Goal: Task Accomplishment & Management: Complete application form

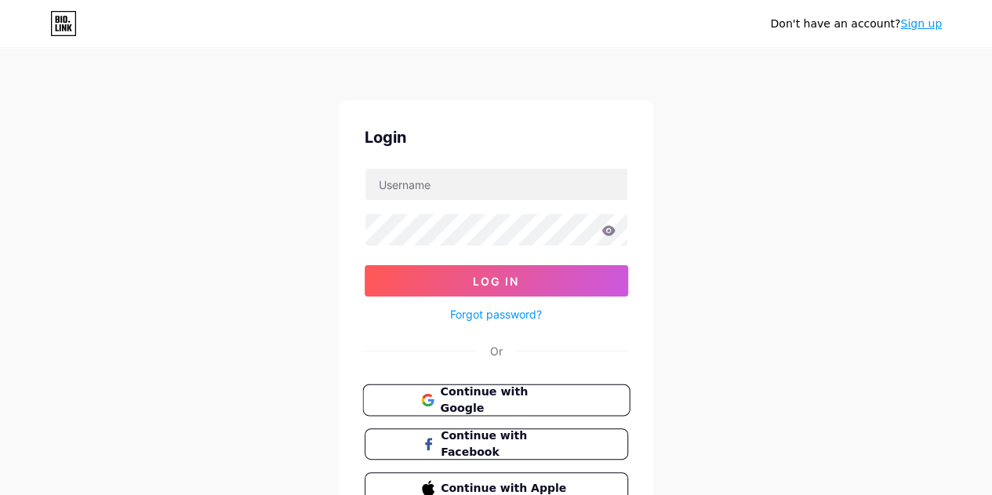
click at [516, 397] on span "Continue with Google" at bounding box center [505, 400] width 131 height 34
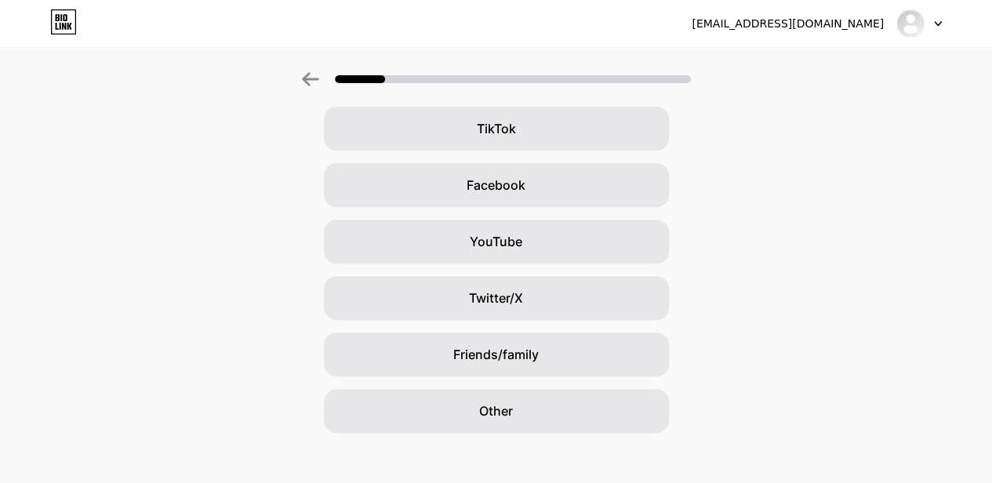
scroll to position [193, 0]
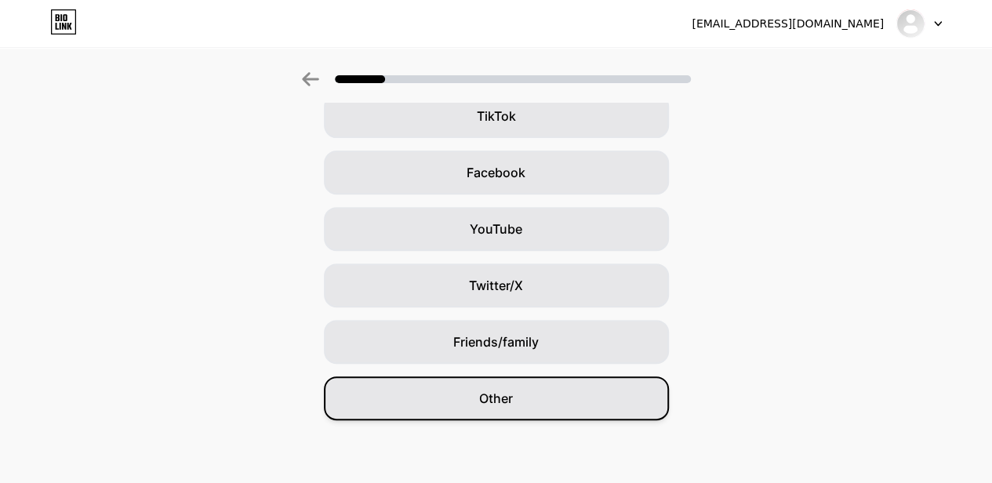
click at [591, 404] on div "Other" at bounding box center [496, 398] width 345 height 44
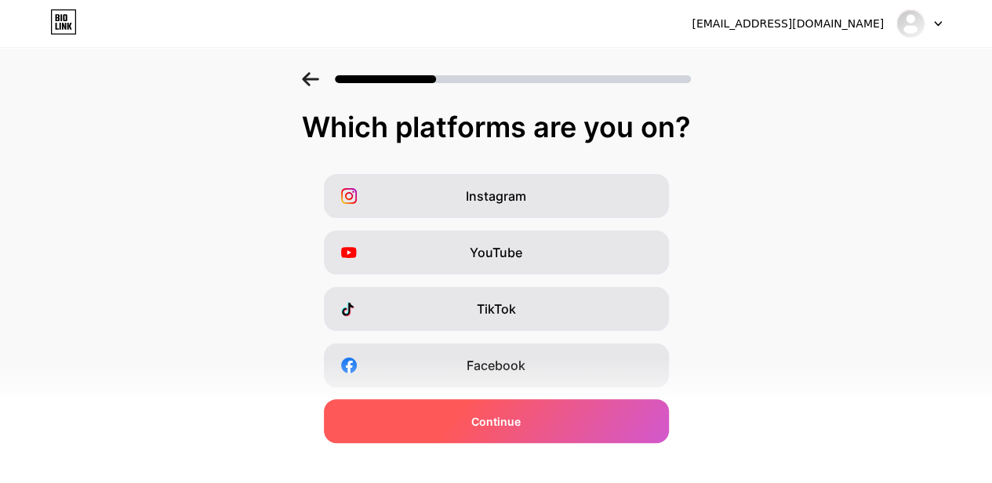
click at [601, 426] on div "Continue" at bounding box center [496, 421] width 345 height 44
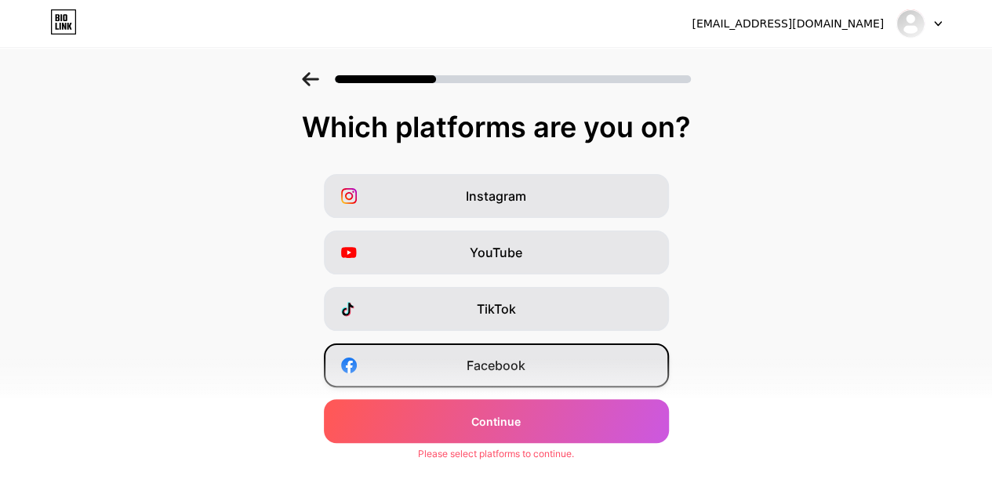
click at [586, 367] on div "Facebook" at bounding box center [496, 365] width 345 height 44
click at [586, 394] on div "Instagram YouTube TikTok Facebook Twitter/X Buy Me a Coffee Snapchat I have a w…" at bounding box center [496, 393] width 976 height 439
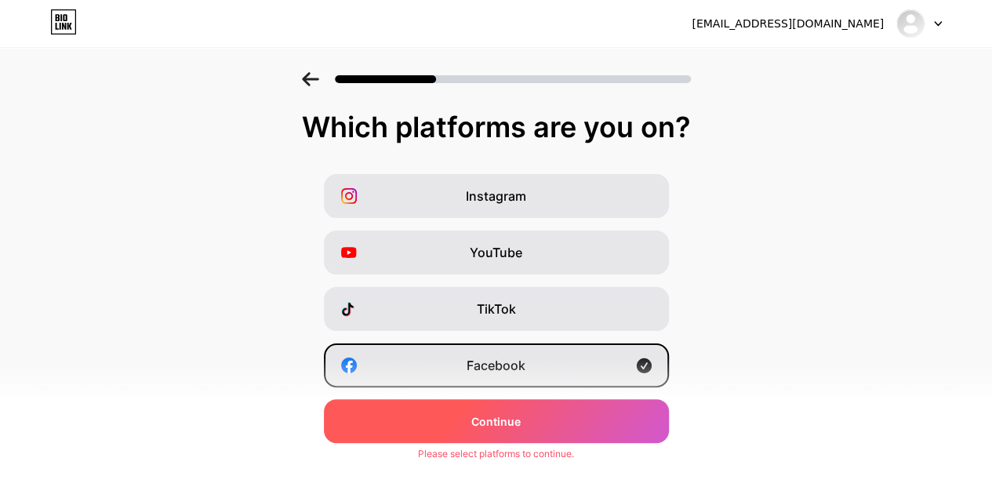
click at [588, 408] on div "Continue" at bounding box center [496, 421] width 345 height 44
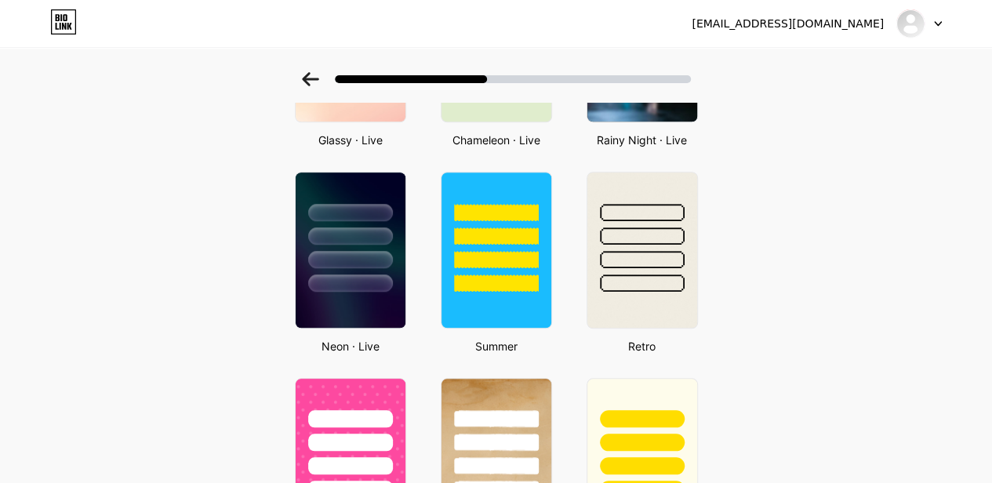
scroll to position [549, 0]
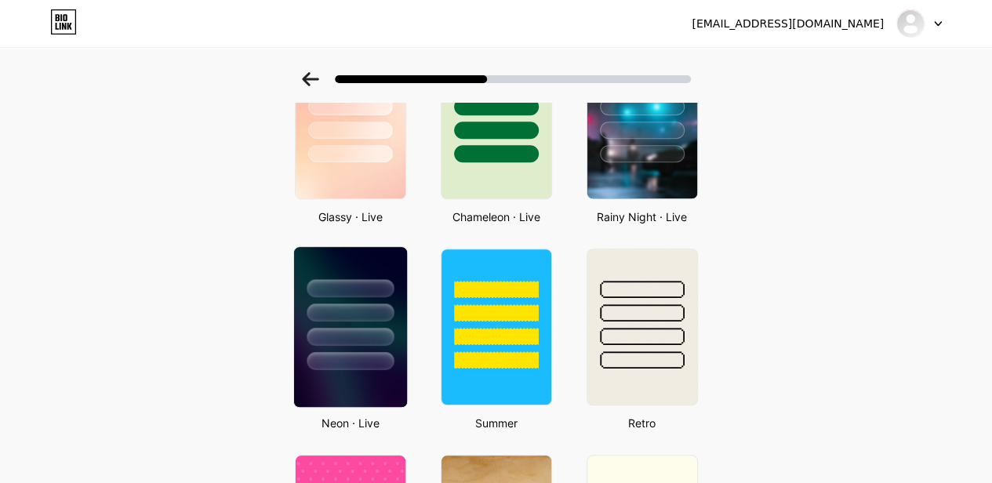
click at [334, 297] on div at bounding box center [349, 308] width 113 height 123
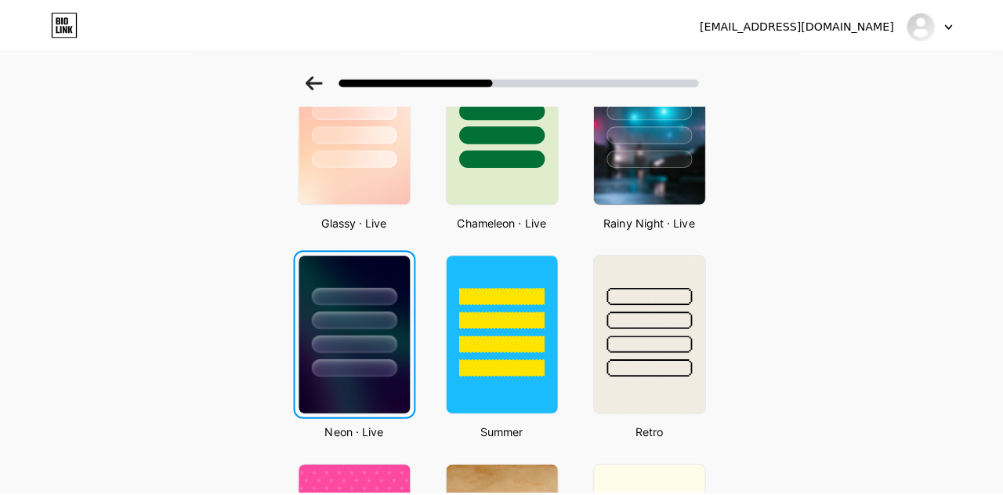
scroll to position [0, 0]
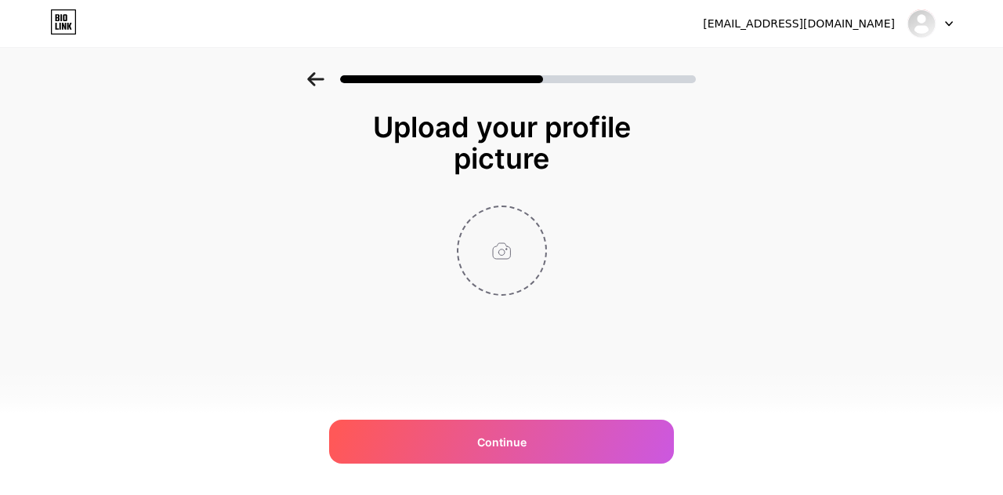
click at [498, 247] on input "file" at bounding box center [502, 250] width 87 height 87
type input "C:\fakepath\logo pengakap Betong.png"
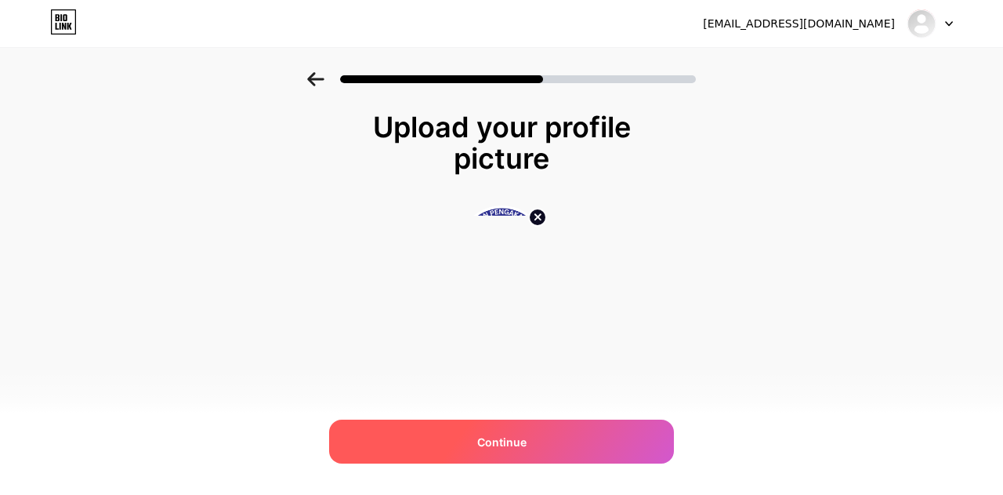
click at [499, 440] on span "Continue" at bounding box center [501, 441] width 49 height 16
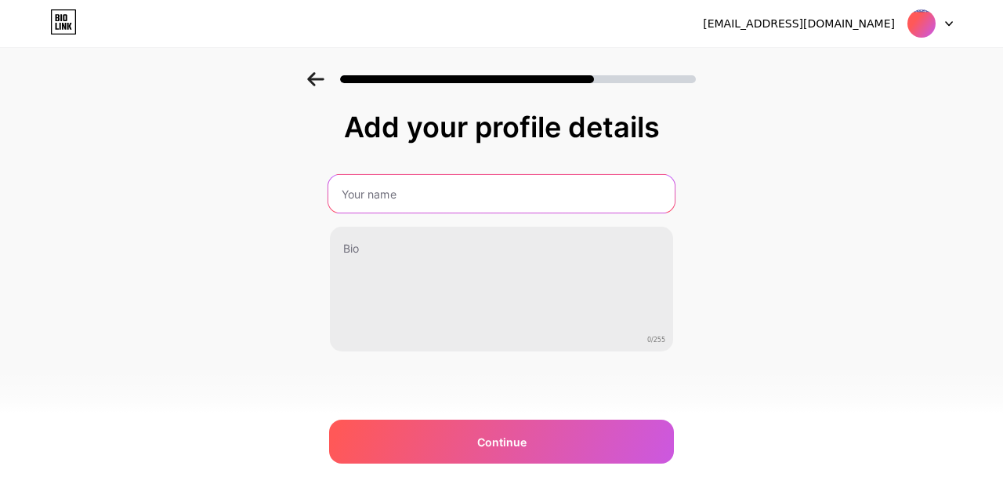
click at [440, 195] on input "text" at bounding box center [501, 194] width 346 height 38
type input "Persekutuan Pengakap Malaysia Cawangan Sarawak Daerah Betong"
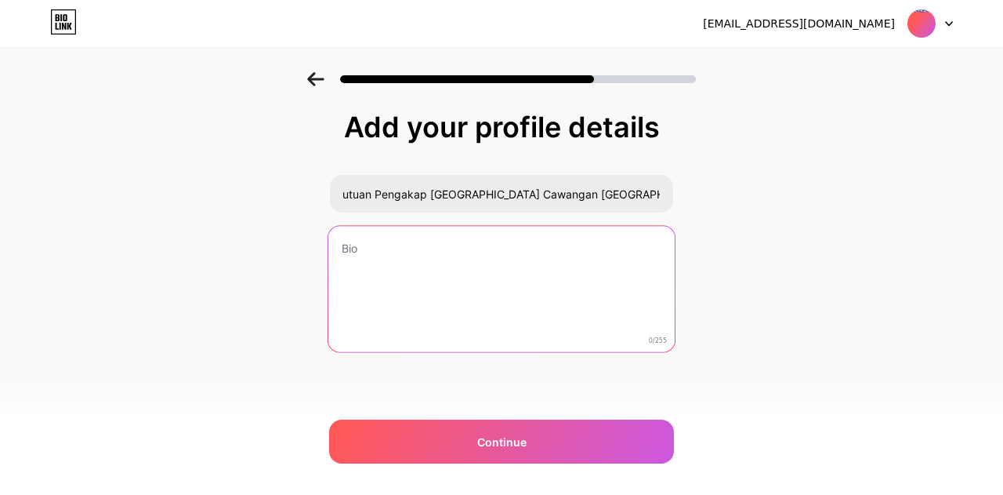
click at [517, 281] on textarea at bounding box center [501, 290] width 346 height 128
click at [388, 247] on textarea at bounding box center [501, 290] width 346 height 128
paste textarea "Once A Scout, Always a Scout"
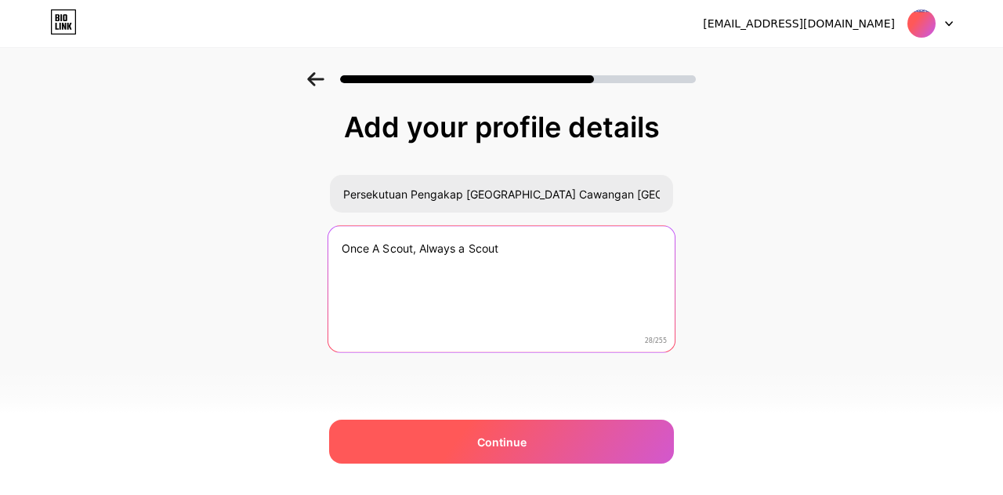
type textarea "Once A Scout, Always a Scout"
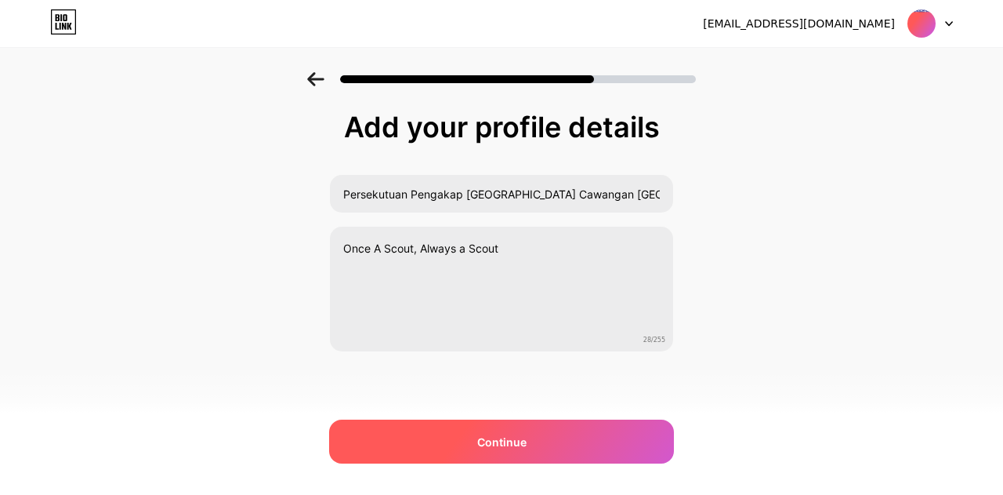
click at [570, 444] on div "Continue" at bounding box center [501, 441] width 345 height 44
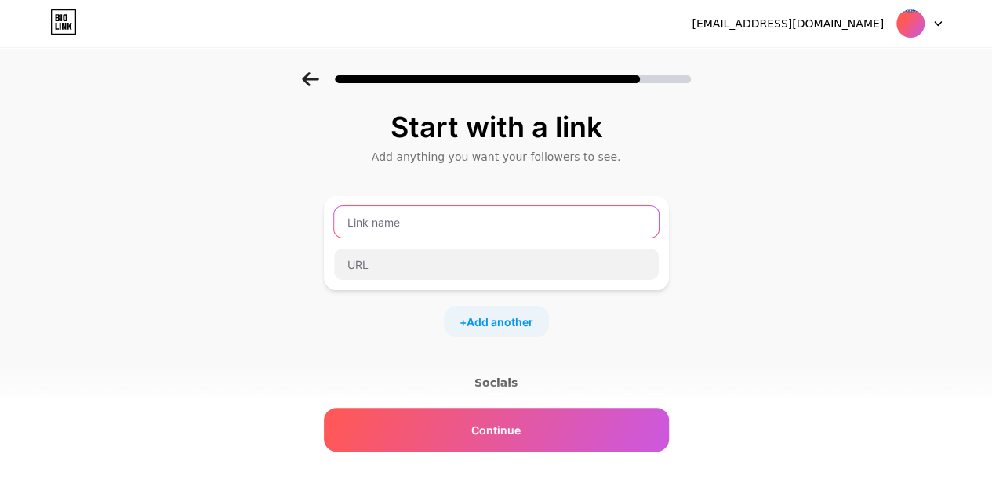
click at [545, 225] on input "text" at bounding box center [496, 221] width 324 height 31
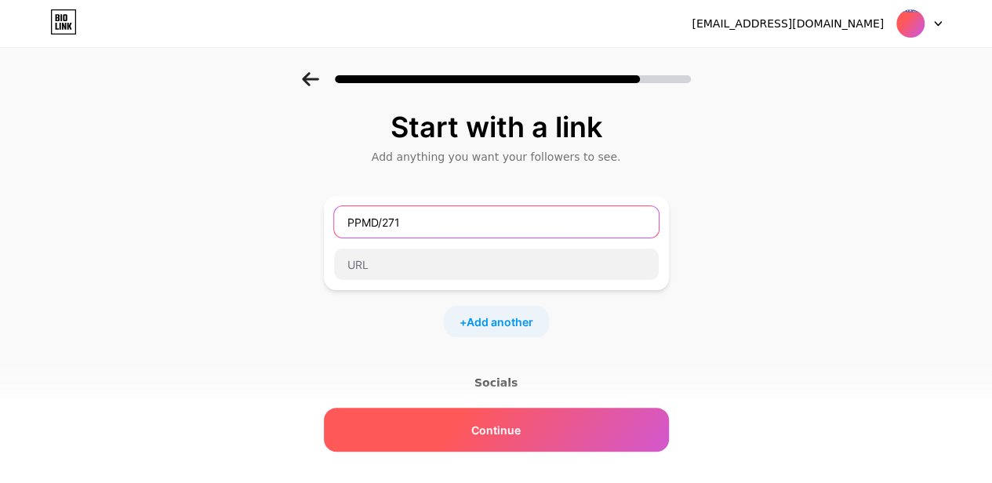
type input "PPMD/271"
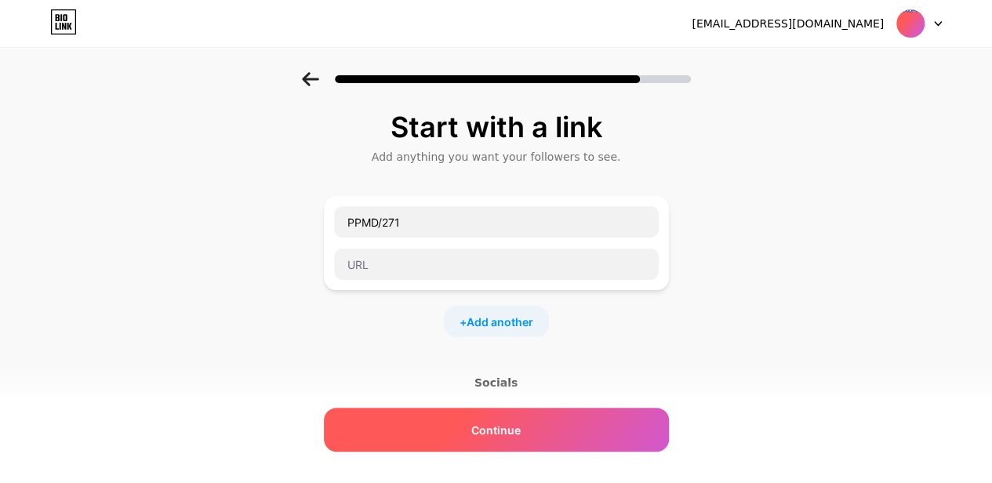
click at [549, 413] on div "Continue" at bounding box center [496, 430] width 345 height 44
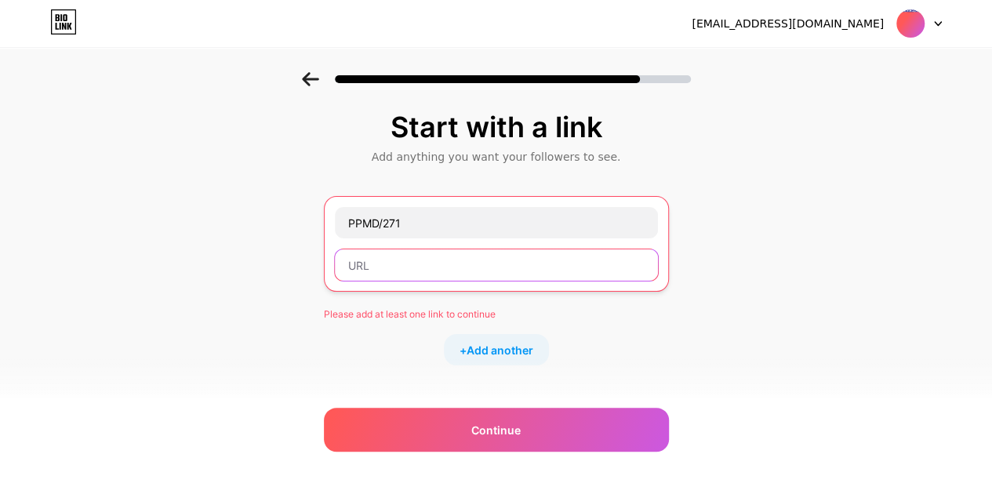
click at [422, 263] on input "text" at bounding box center [496, 264] width 323 height 31
click at [439, 267] on input "text" at bounding box center [496, 264] width 323 height 31
paste input "https://www.facebook.com/profile.php?id=100091750924372"
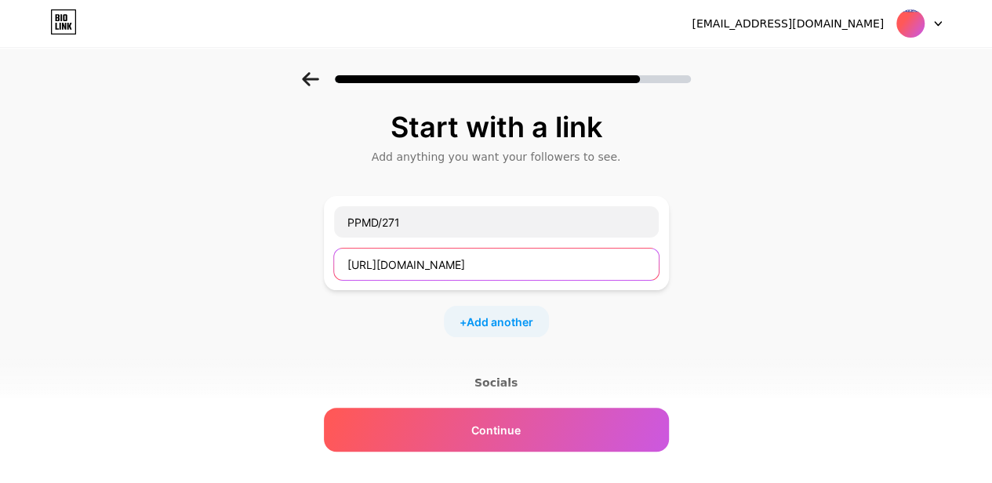
scroll to position [0, 20]
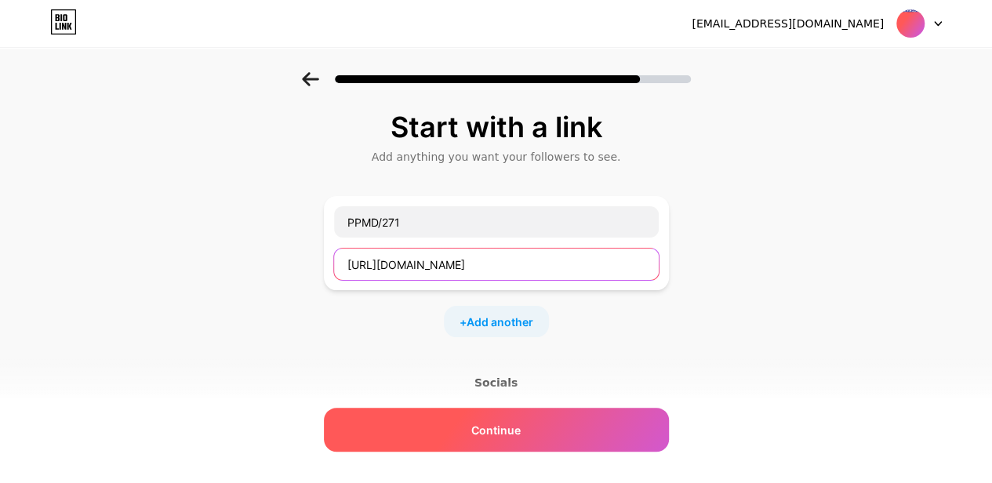
type input "https://www.facebook.com/profile.php?id=100091750924372"
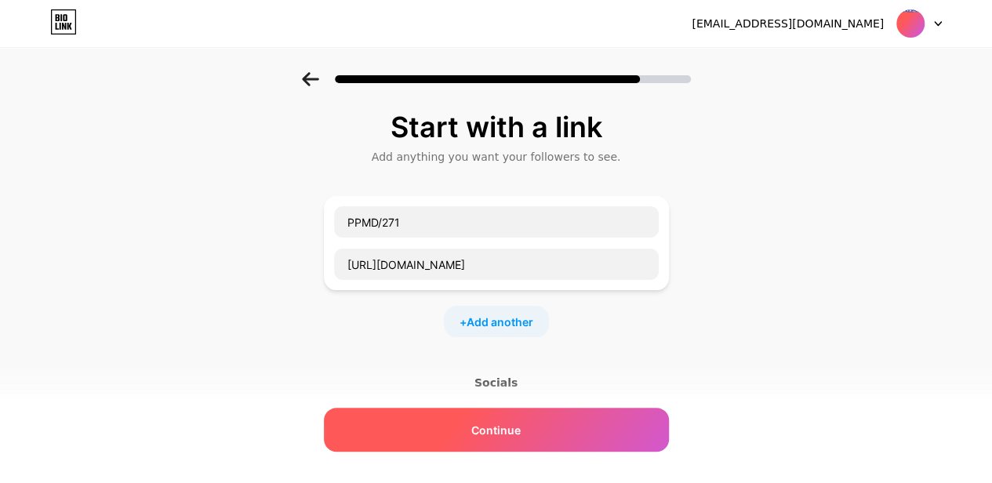
click at [562, 437] on div "Continue" at bounding box center [496, 430] width 345 height 44
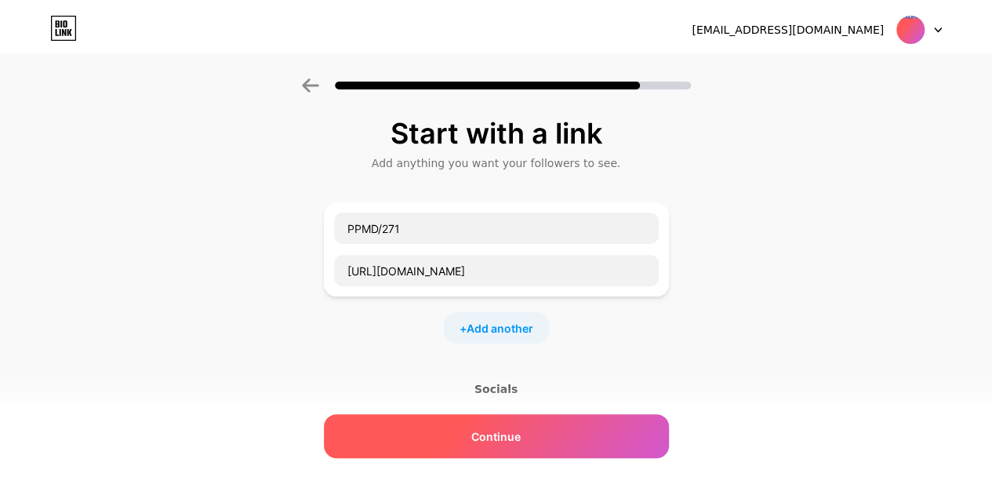
scroll to position [0, 0]
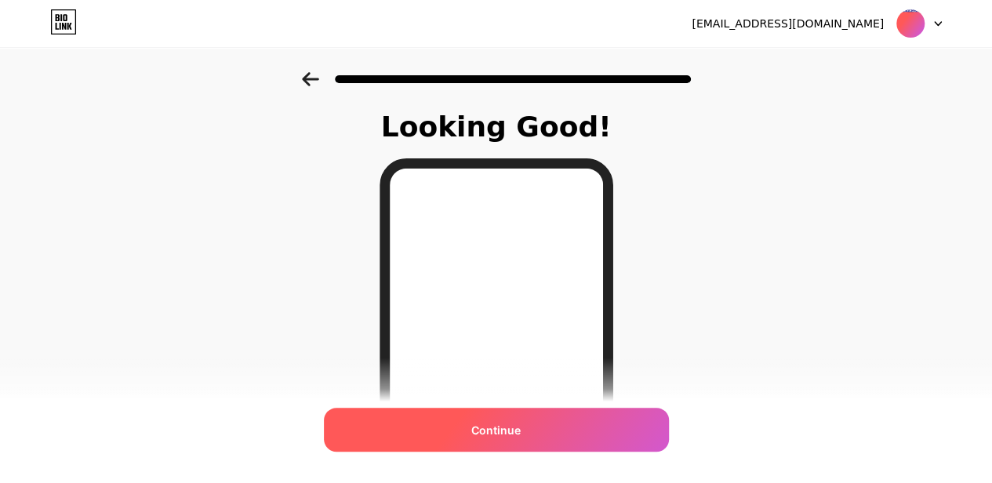
click at [604, 419] on div "Continue" at bounding box center [496, 430] width 345 height 44
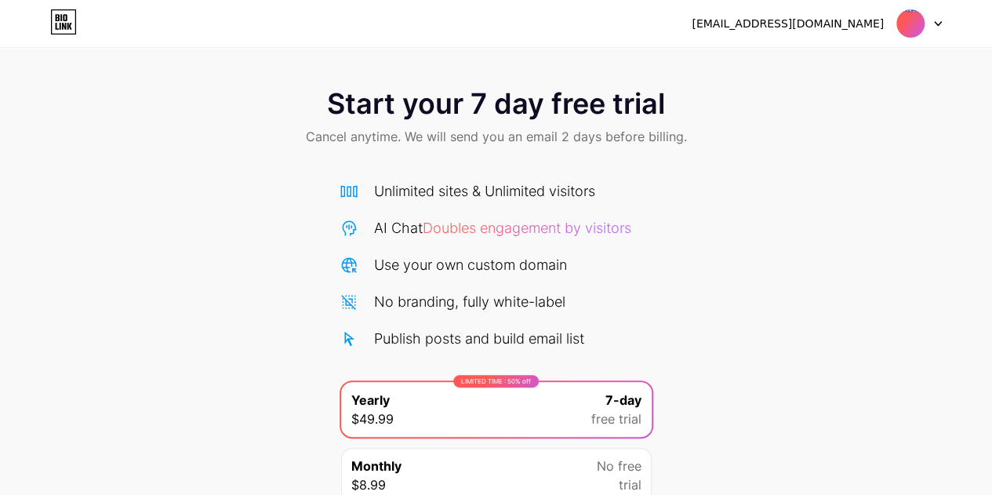
click at [72, 24] on icon at bounding box center [63, 21] width 27 height 25
click at [923, 27] on img at bounding box center [910, 24] width 30 height 30
click at [809, 65] on li "Logout" at bounding box center [843, 64] width 194 height 42
click at [778, 68] on li "Logout" at bounding box center [843, 64] width 194 height 42
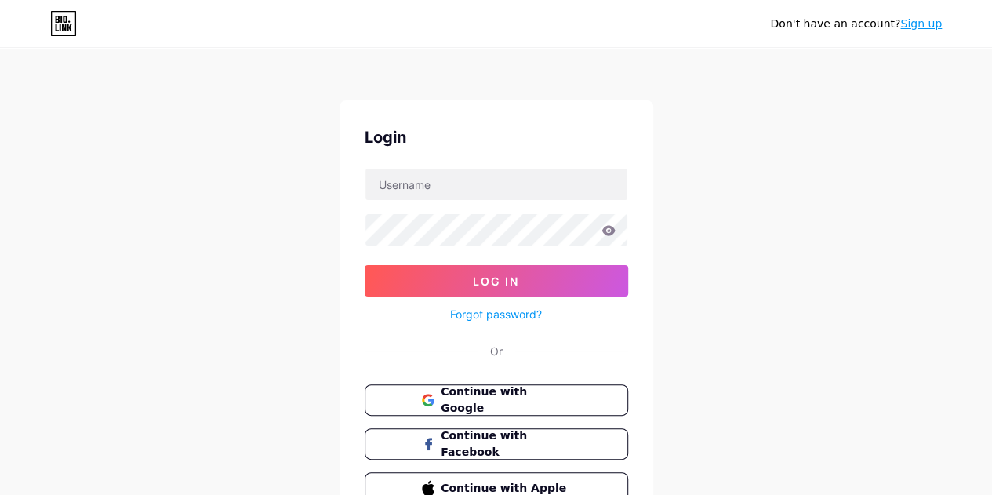
click at [925, 24] on link "Sign up" at bounding box center [921, 23] width 42 height 13
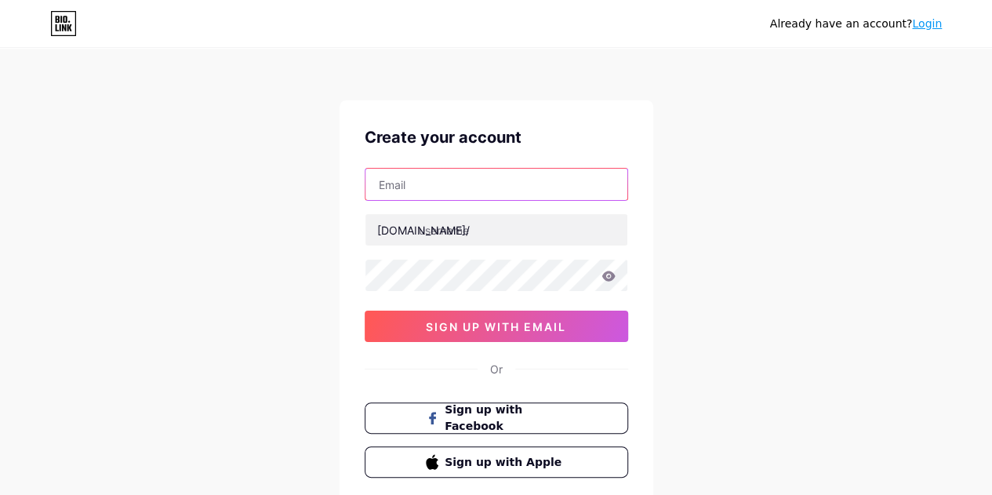
click at [484, 185] on input "text" at bounding box center [496, 184] width 262 height 31
click at [488, 191] on input "text" at bounding box center [496, 184] width 262 height 31
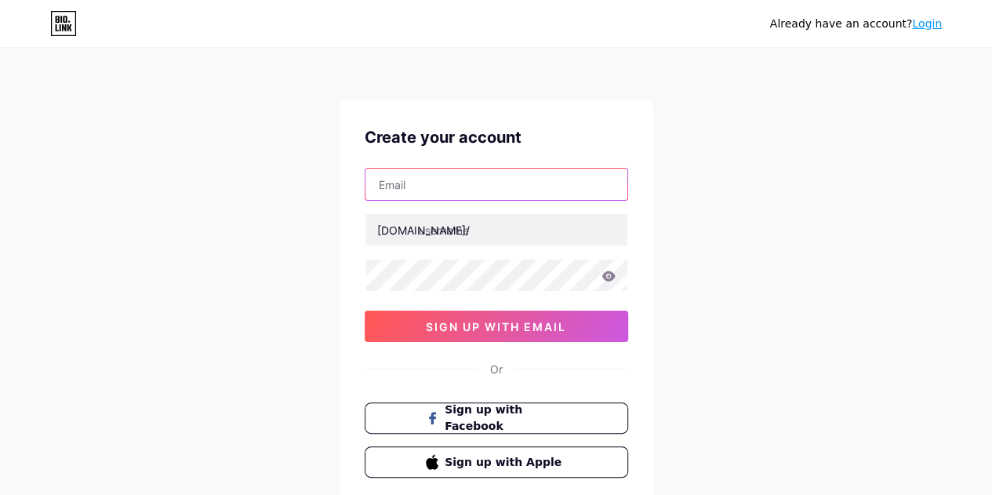
click at [488, 191] on input "text" at bounding box center [496, 184] width 262 height 31
click at [415, 187] on input "text" at bounding box center [496, 184] width 262 height 31
paste input "[EMAIL_ADDRESS][DOMAIN_NAME]"
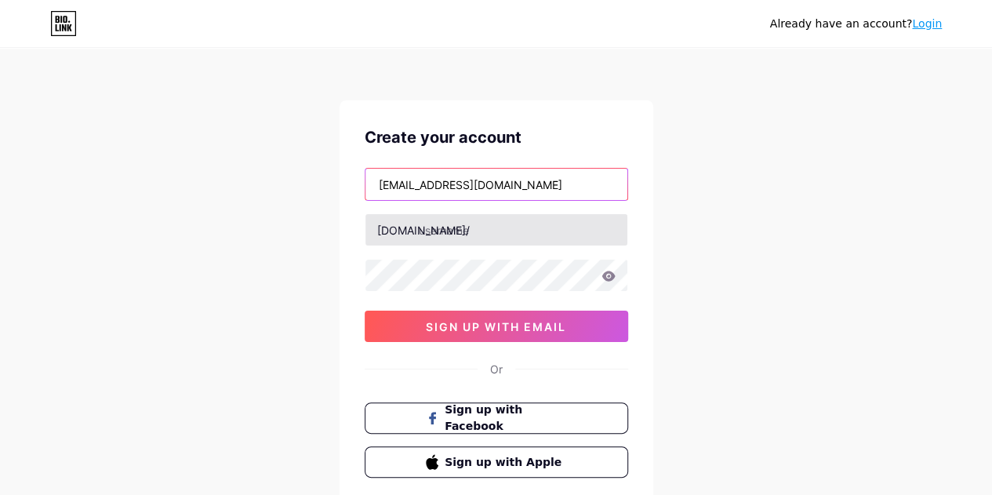
type input "[EMAIL_ADDRESS][DOMAIN_NAME]"
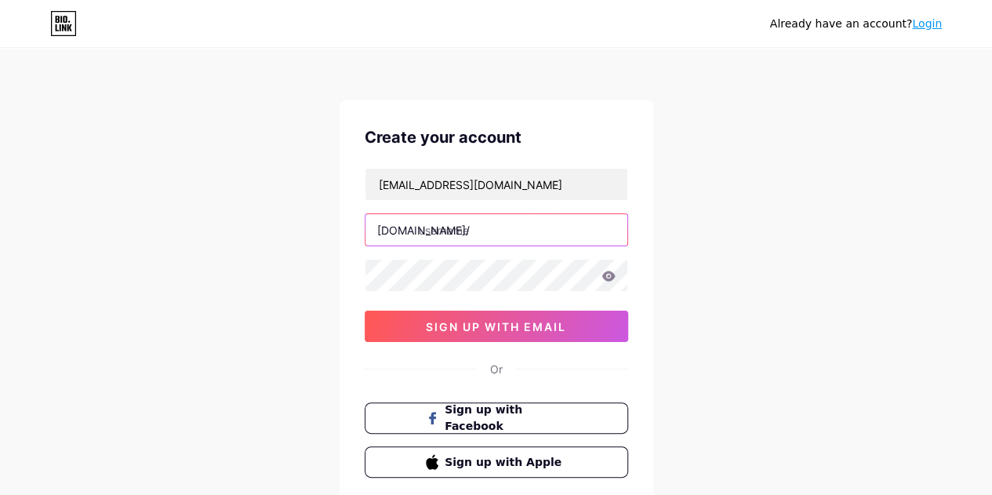
click at [483, 231] on input "text" at bounding box center [496, 229] width 262 height 31
type input "ppmd271"
click at [606, 278] on icon at bounding box center [607, 275] width 13 height 10
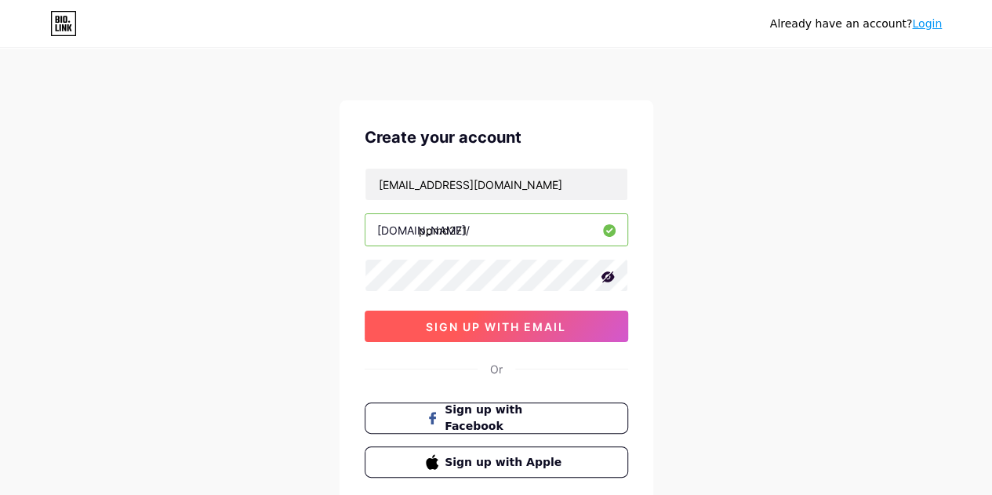
click at [599, 318] on button "sign up with email" at bounding box center [495, 325] width 263 height 31
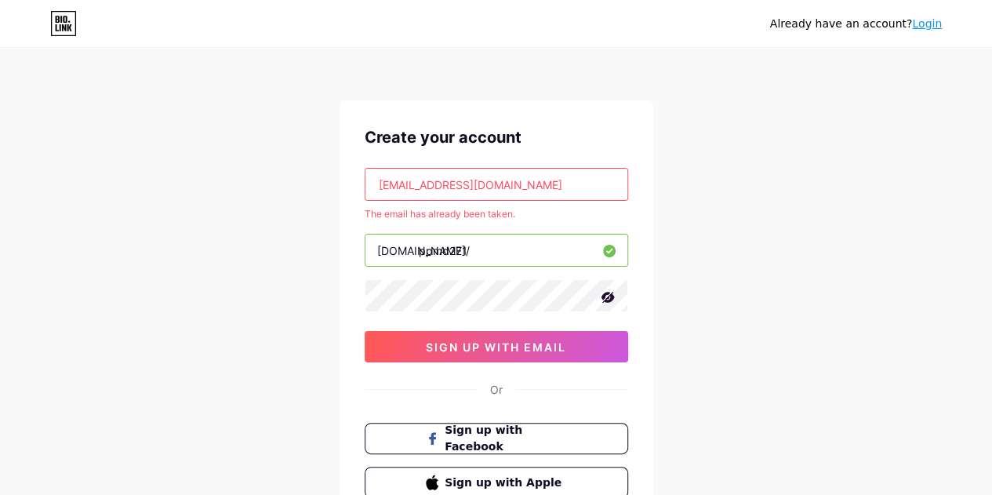
click at [936, 25] on link "Login" at bounding box center [927, 23] width 30 height 13
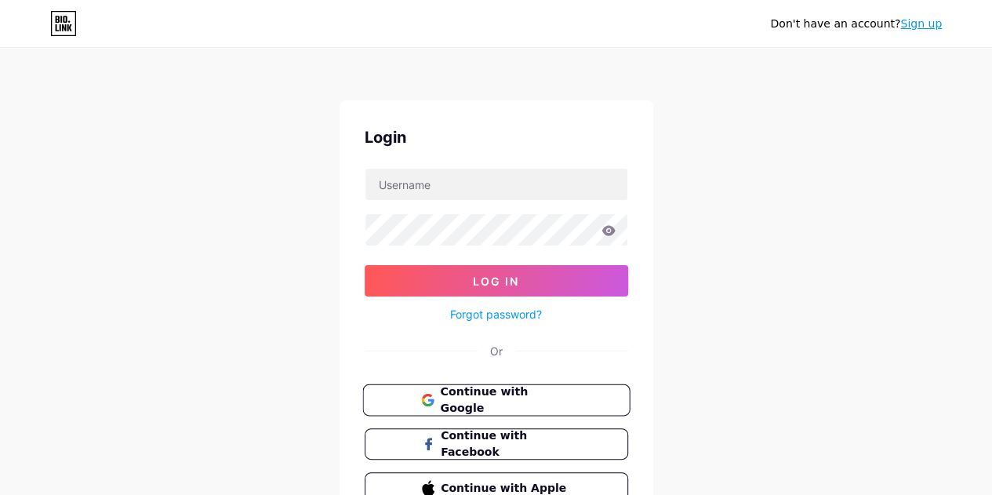
click at [499, 384] on button "Continue with Google" at bounding box center [495, 400] width 267 height 32
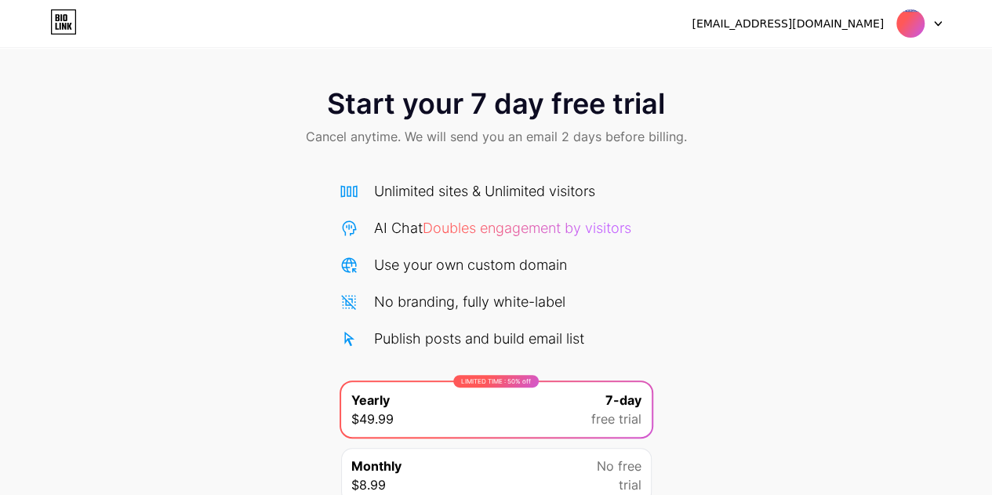
click at [763, 310] on div "Start your 7 day free trial Cancel anytime. We will send you an email 2 days be…" at bounding box center [496, 320] width 992 height 496
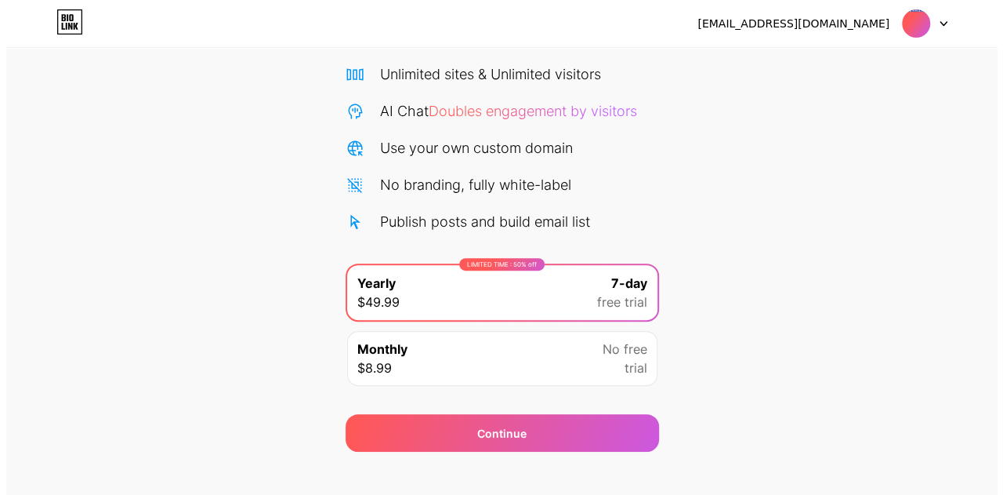
scroll to position [135, 0]
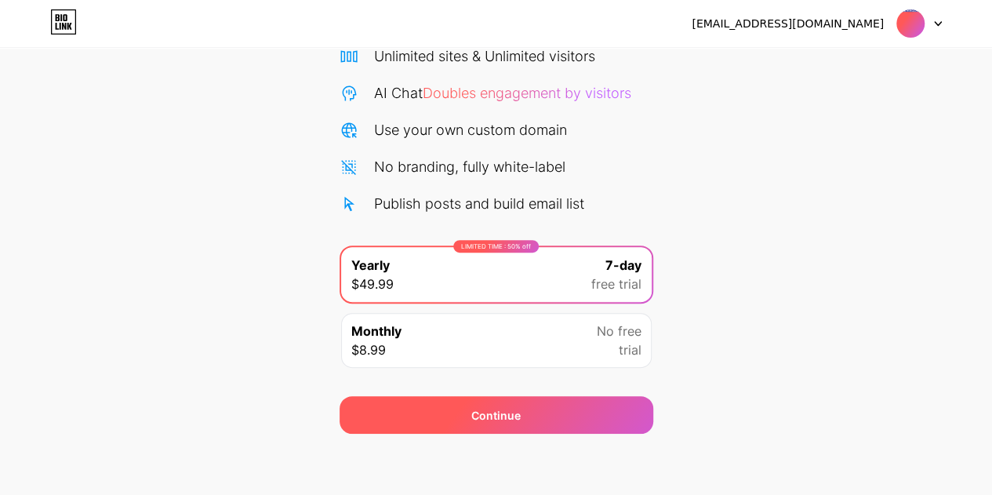
click at [542, 404] on div "Continue" at bounding box center [496, 415] width 314 height 38
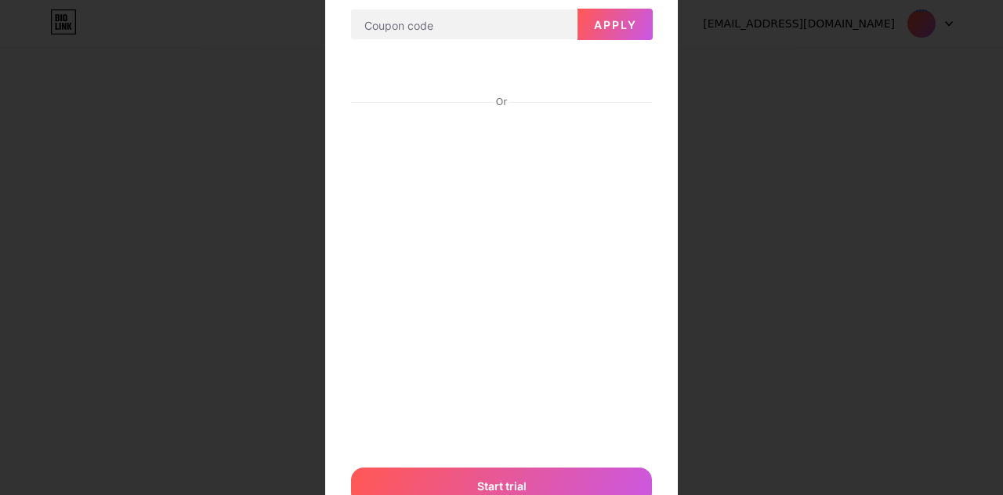
scroll to position [178, 0]
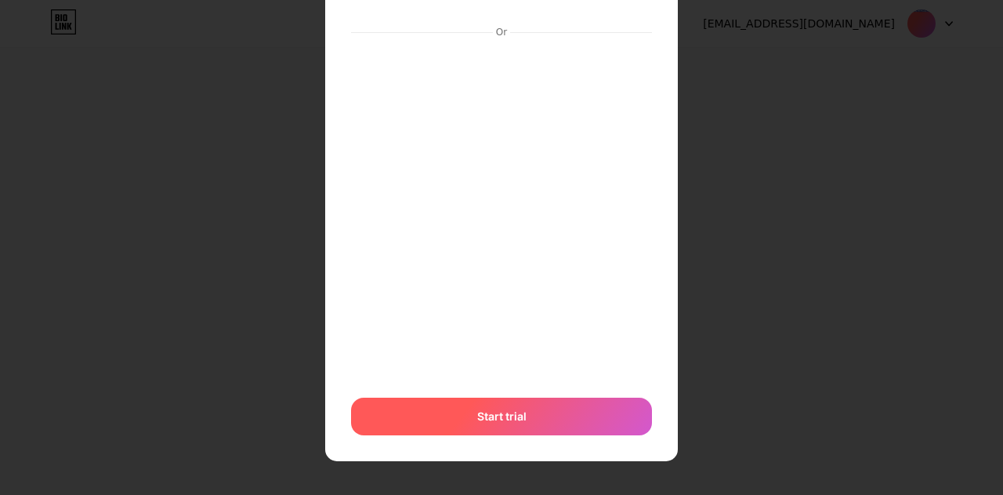
click at [581, 417] on div "Start trial" at bounding box center [501, 416] width 301 height 38
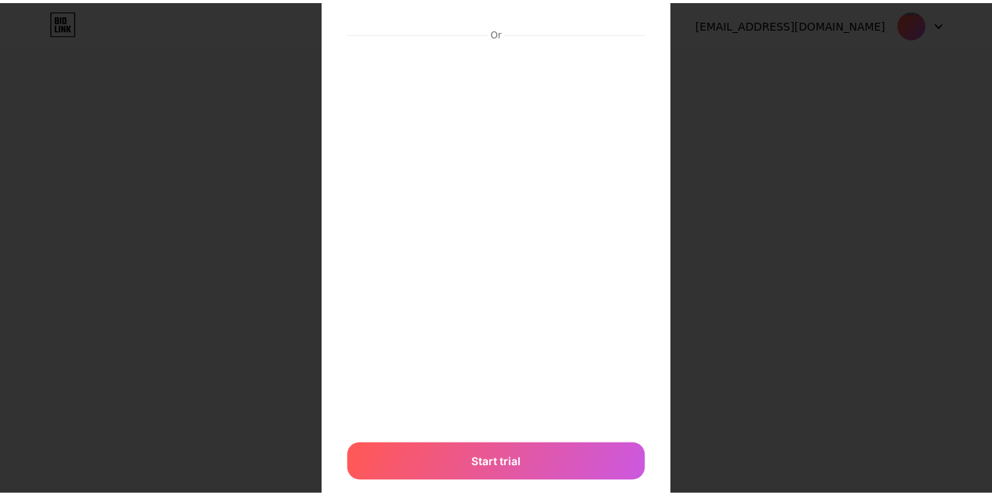
scroll to position [0, 0]
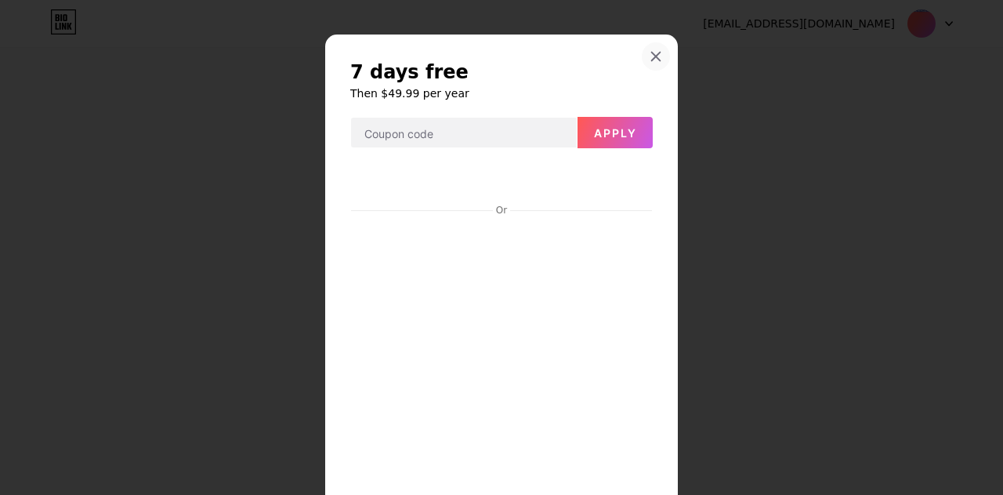
click at [657, 54] on div at bounding box center [656, 56] width 28 height 28
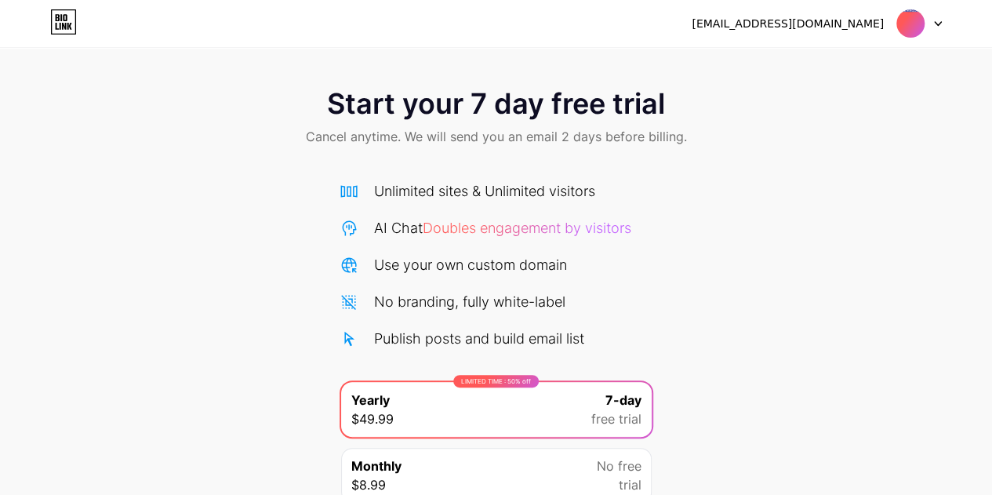
click at [908, 20] on img at bounding box center [910, 24] width 30 height 30
click at [789, 71] on li "Logout" at bounding box center [843, 64] width 194 height 42
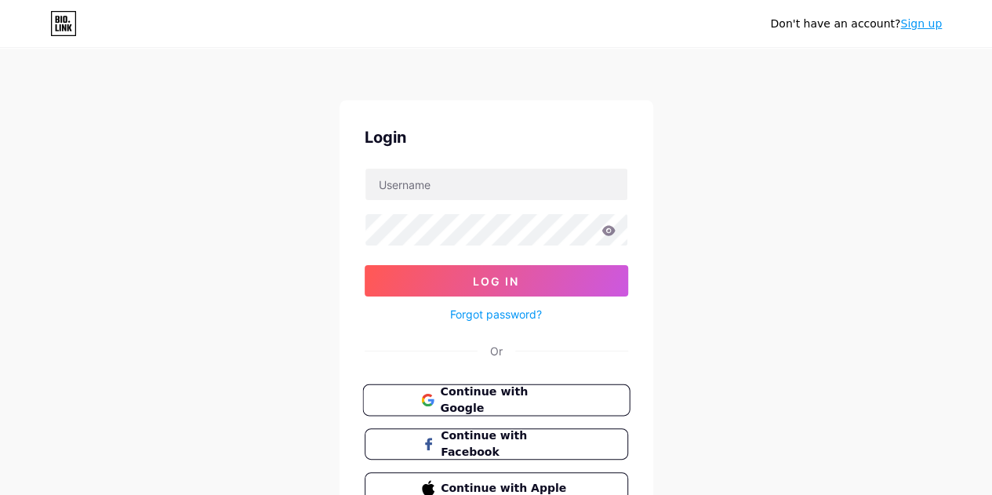
click at [520, 390] on span "Continue with Google" at bounding box center [505, 400] width 131 height 34
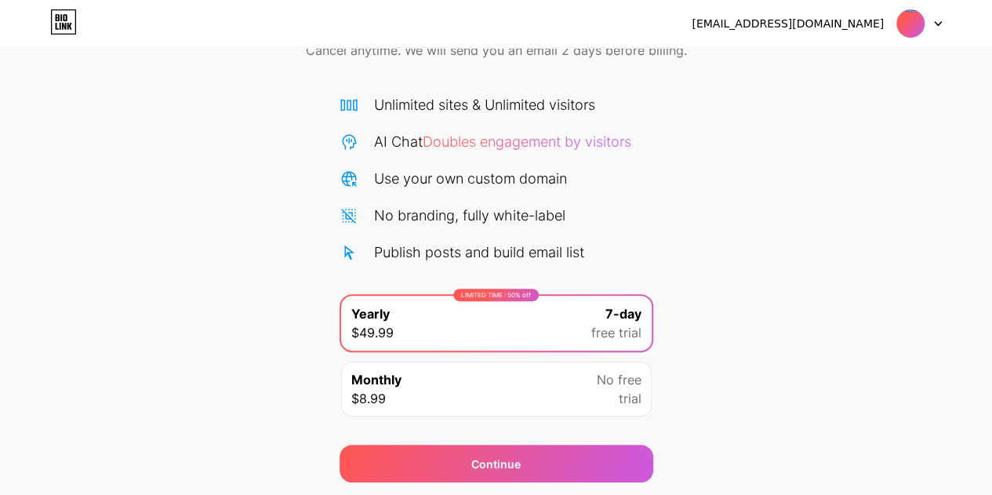
scroll to position [135, 0]
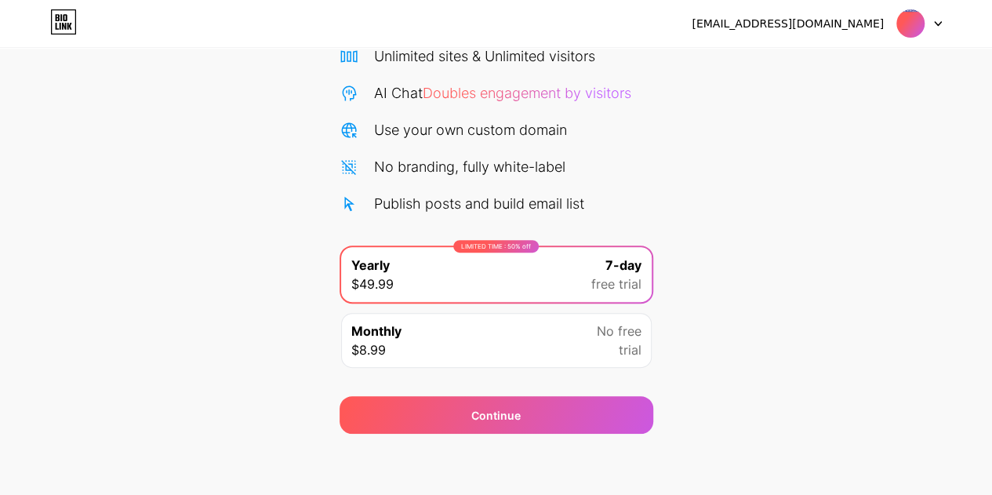
click at [904, 27] on img at bounding box center [910, 24] width 30 height 30
click at [931, 16] on div at bounding box center [918, 23] width 45 height 28
click at [937, 24] on icon at bounding box center [937, 24] width 6 height 4
